Goal: Navigation & Orientation: Find specific page/section

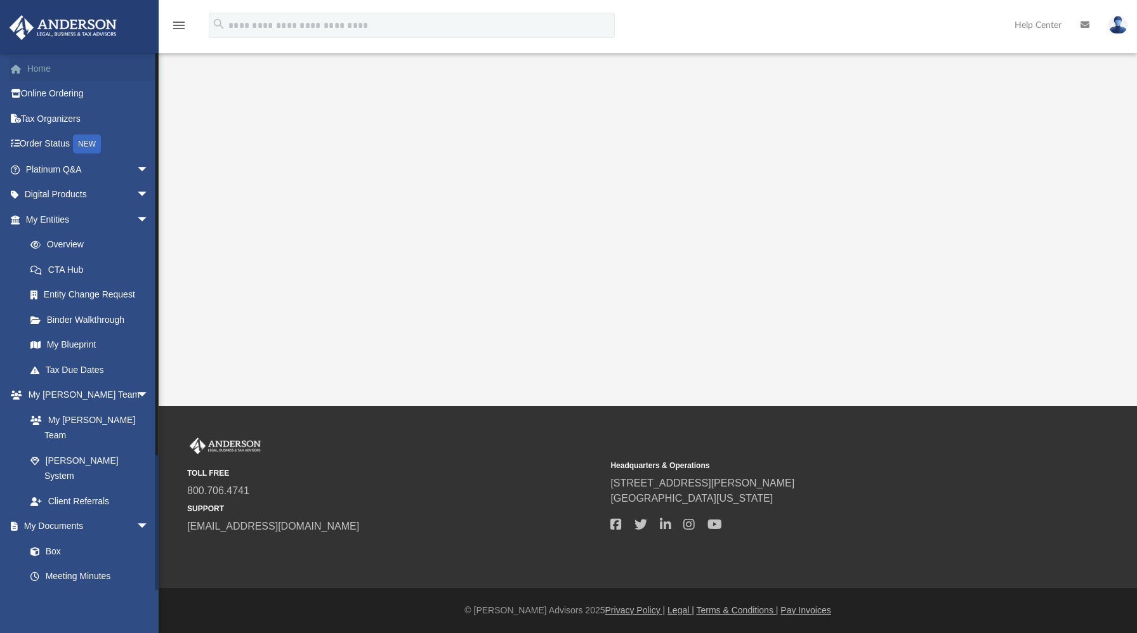
click at [35, 63] on link "Home" at bounding box center [88, 68] width 159 height 25
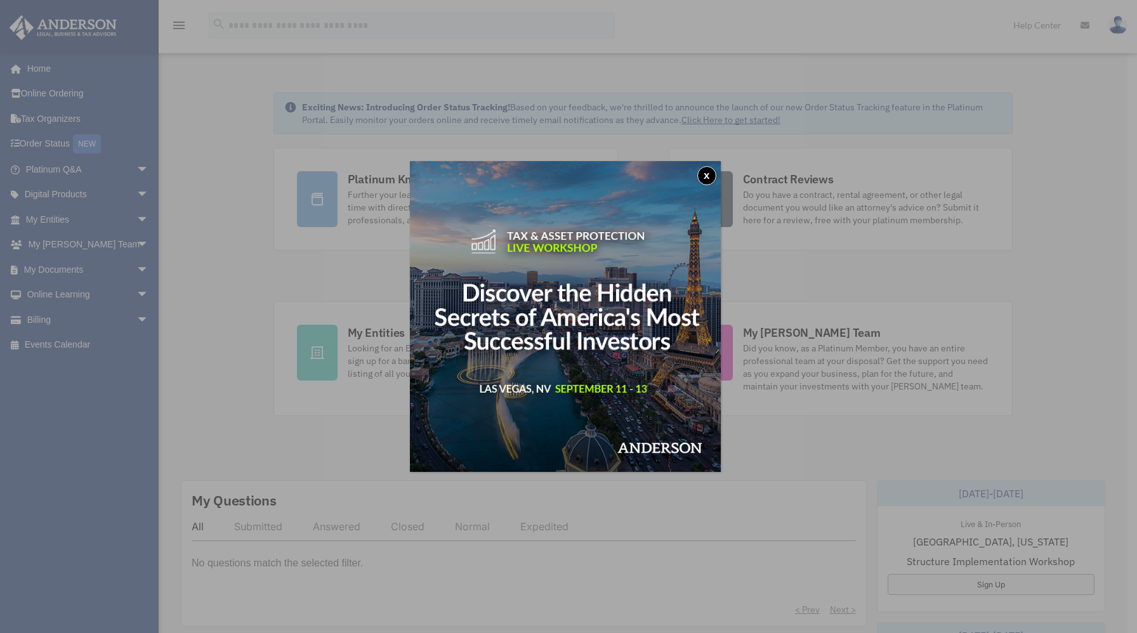
click at [710, 172] on button "x" at bounding box center [706, 175] width 19 height 19
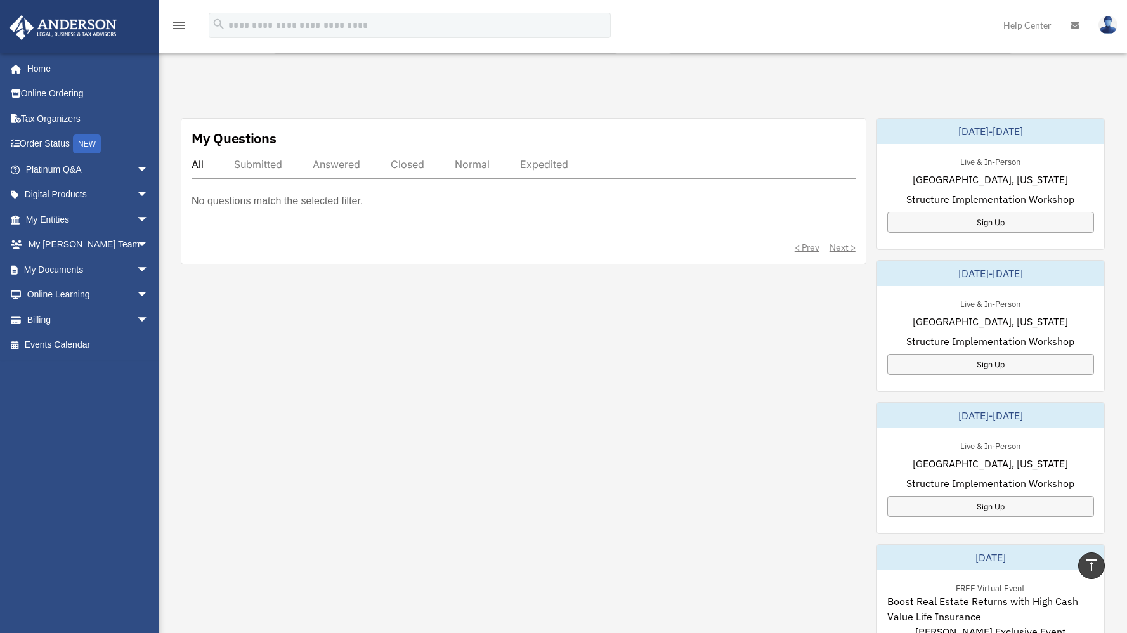
scroll to position [360, 0]
click at [84, 244] on link "My Anderson Team arrow_drop_down" at bounding box center [88, 244] width 159 height 25
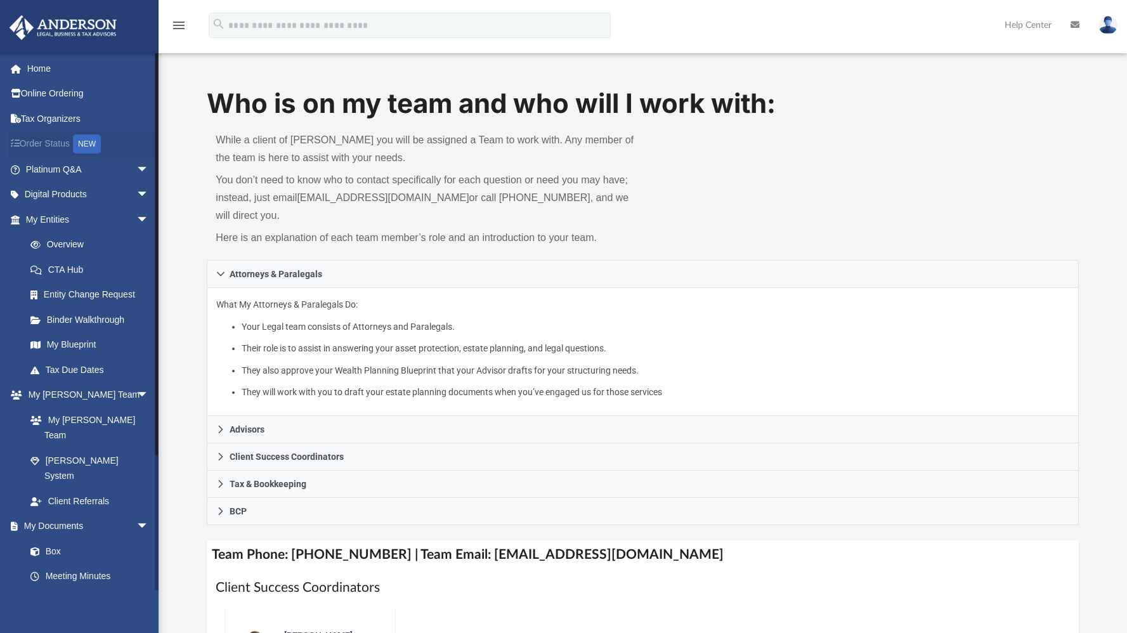
click at [96, 143] on div "NEW" at bounding box center [87, 143] width 28 height 19
